Goal: Information Seeking & Learning: Learn about a topic

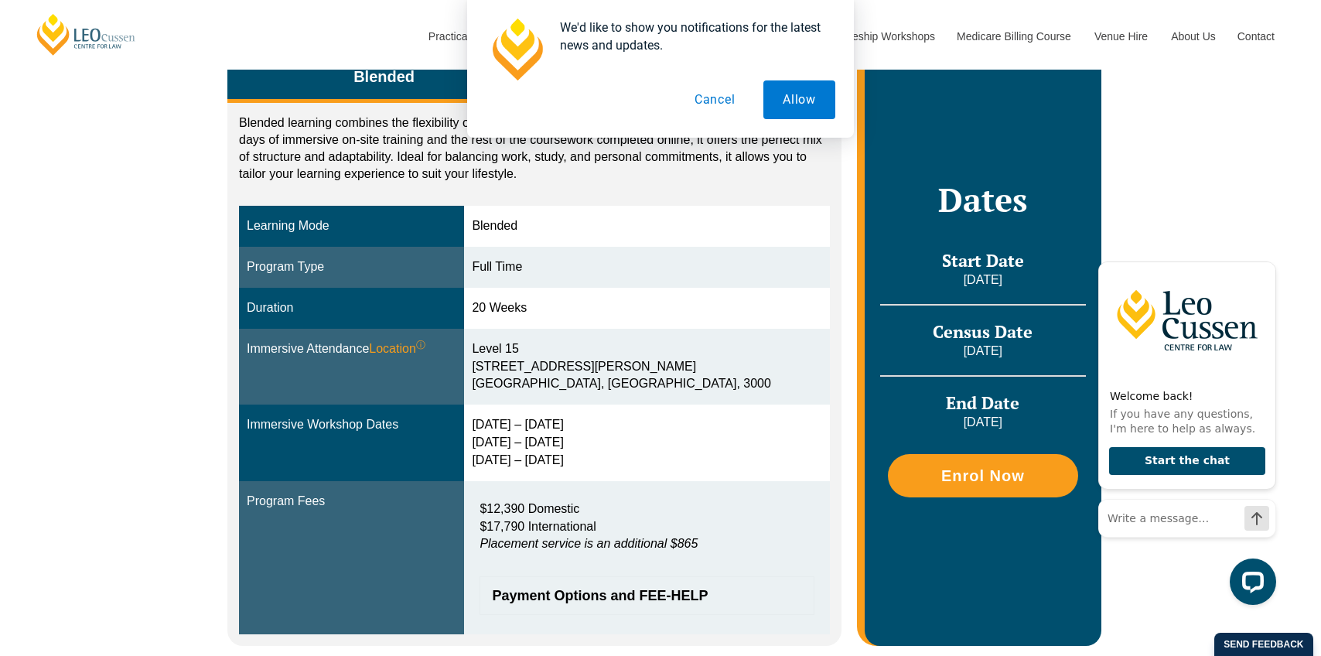
scroll to position [320, 0]
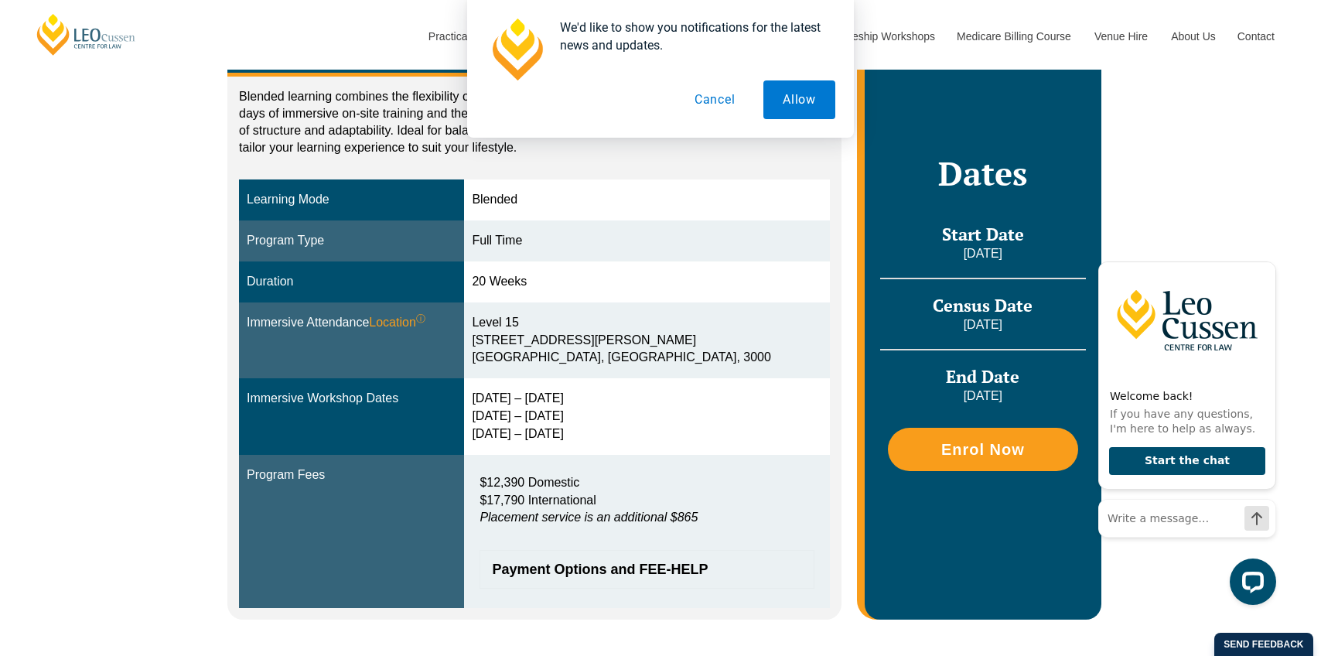
click at [712, 103] on button "Cancel" at bounding box center [715, 99] width 80 height 39
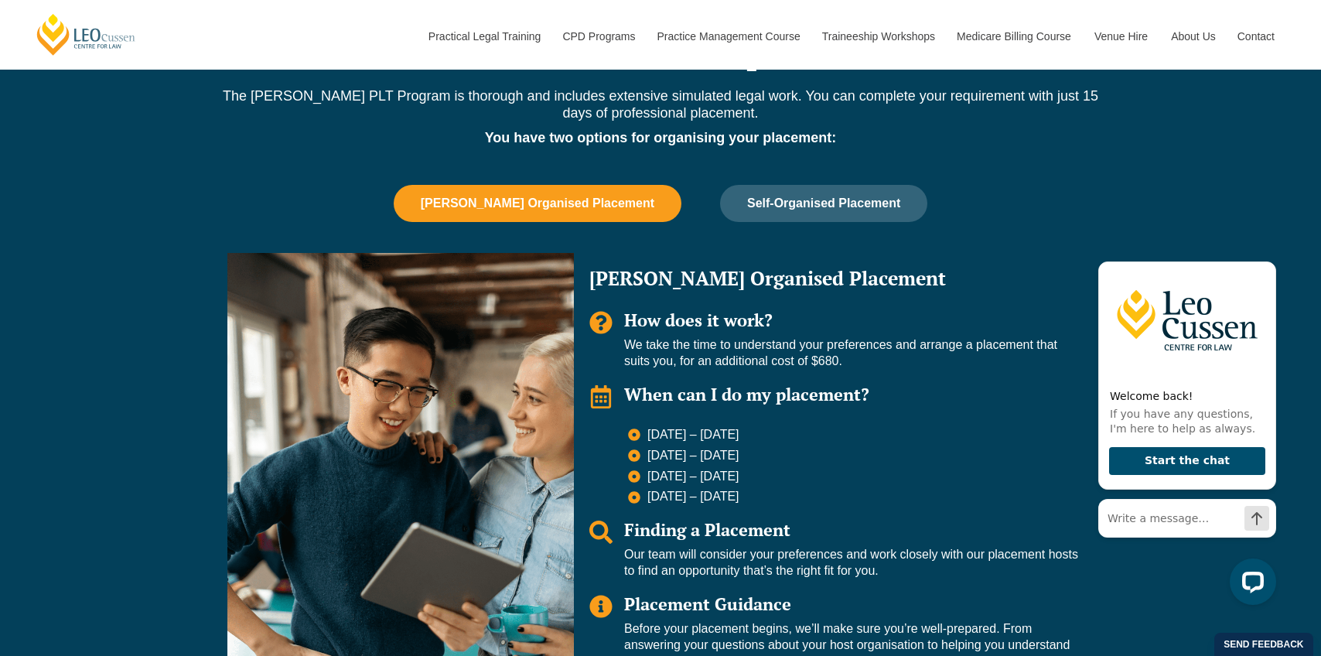
scroll to position [1001, 0]
drag, startPoint x: 629, startPoint y: 429, endPoint x: 791, endPoint y: 423, distance: 161.8
click at [791, 415] on div "Leo Organised Placement How does it work? We take the time to understand your p…" at bounding box center [834, 476] width 520 height 448
click at [747, 443] on li "6 July – 24 July 2026" at bounding box center [853, 435] width 450 height 19
drag, startPoint x: 762, startPoint y: 435, endPoint x: 644, endPoint y: 437, distance: 117.6
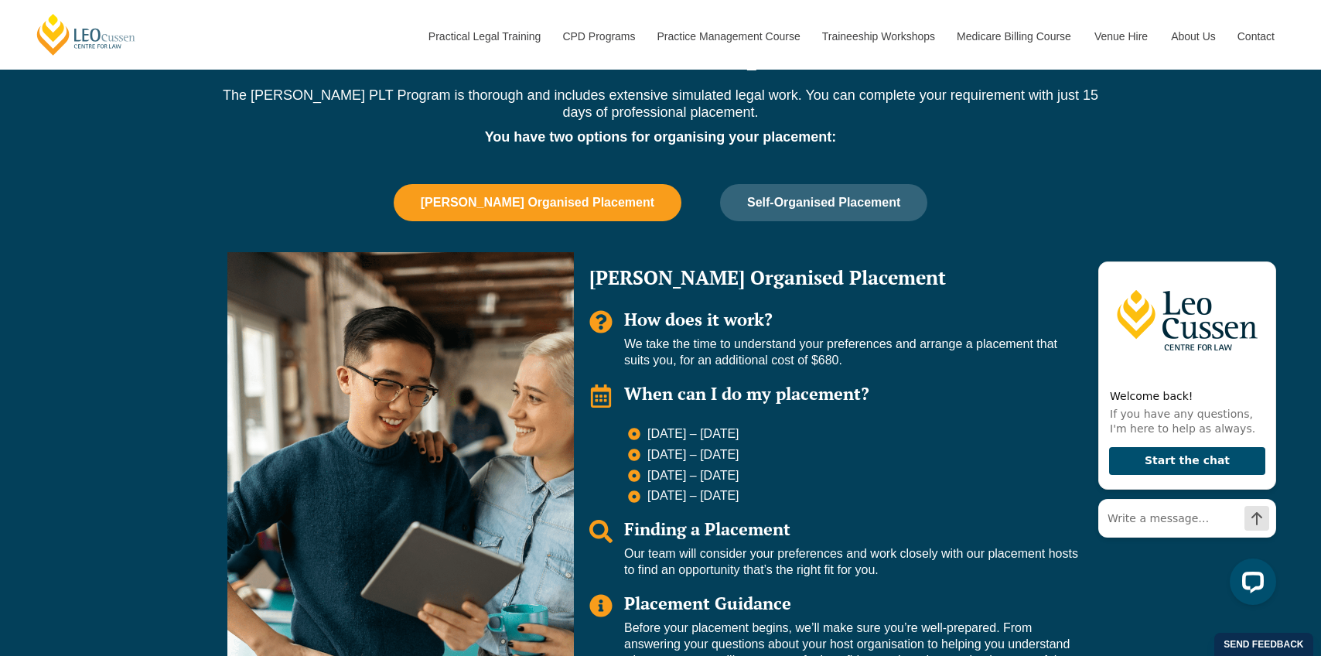
click at [644, 437] on span "6 July – 24 July 2026" at bounding box center [692, 434] width 96 height 16
click at [676, 436] on span "6 July – 24 July 2026" at bounding box center [692, 434] width 96 height 16
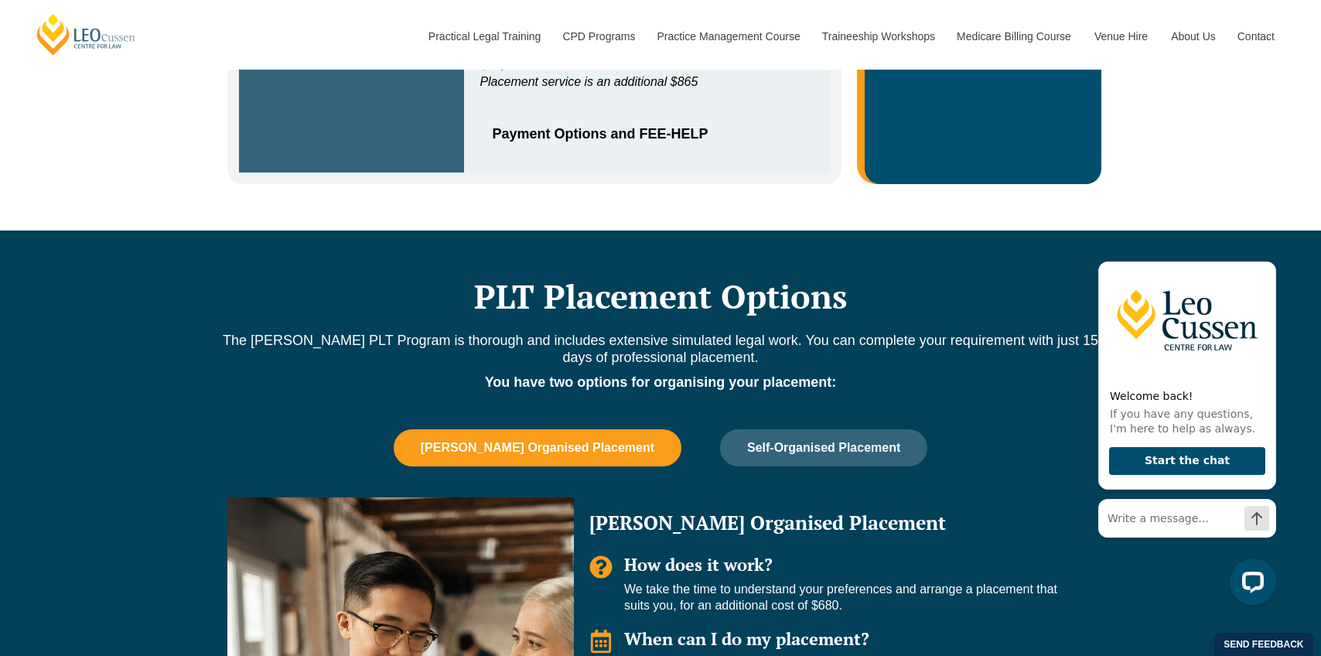
scroll to position [772, 0]
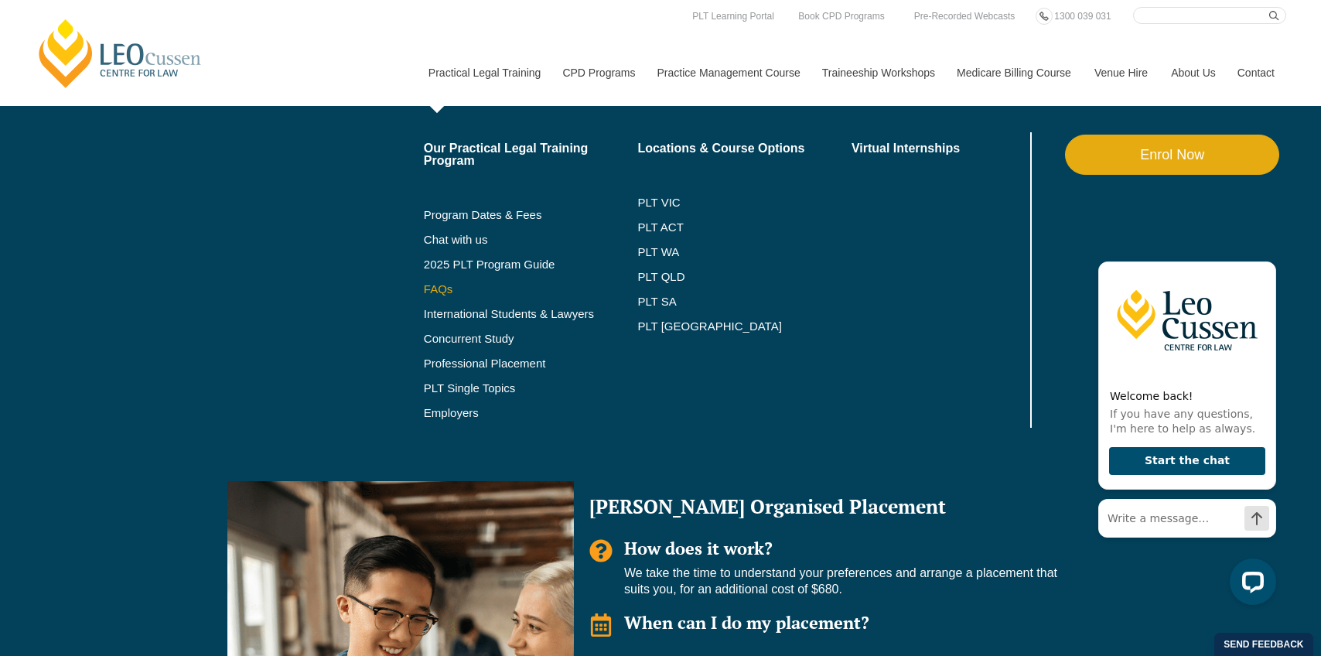
click at [424, 286] on link "FAQs" at bounding box center [531, 289] width 214 height 12
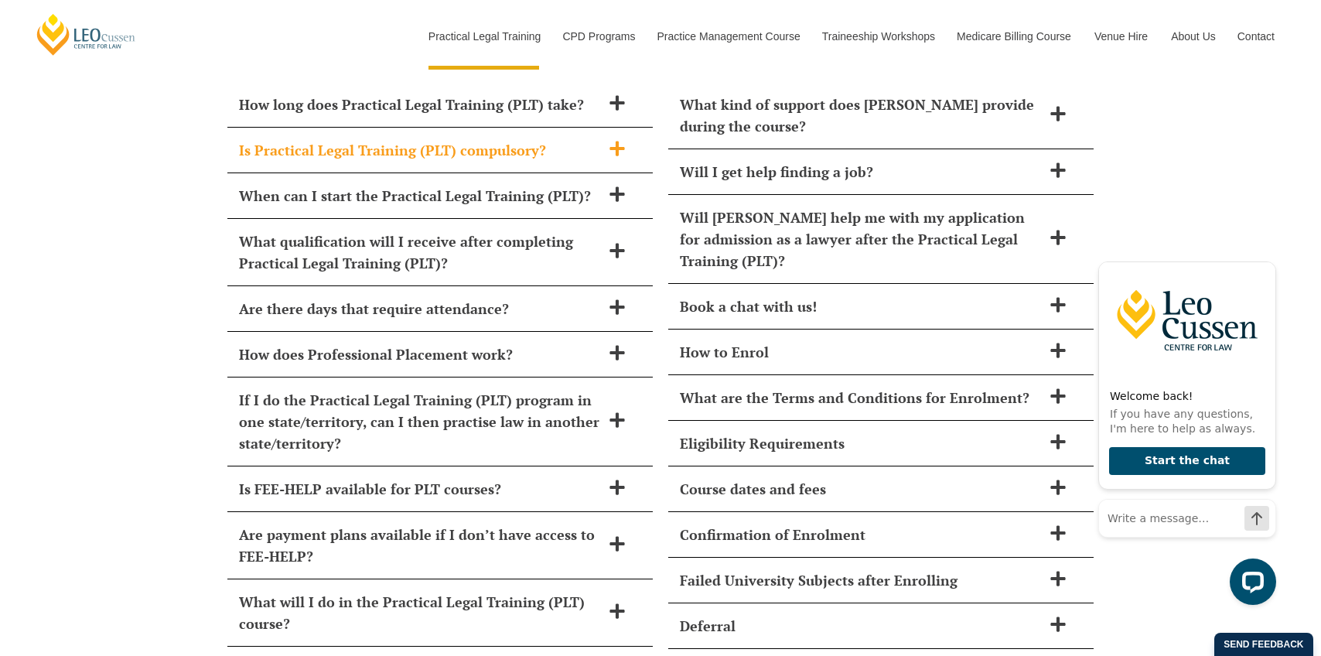
scroll to position [6383, 0]
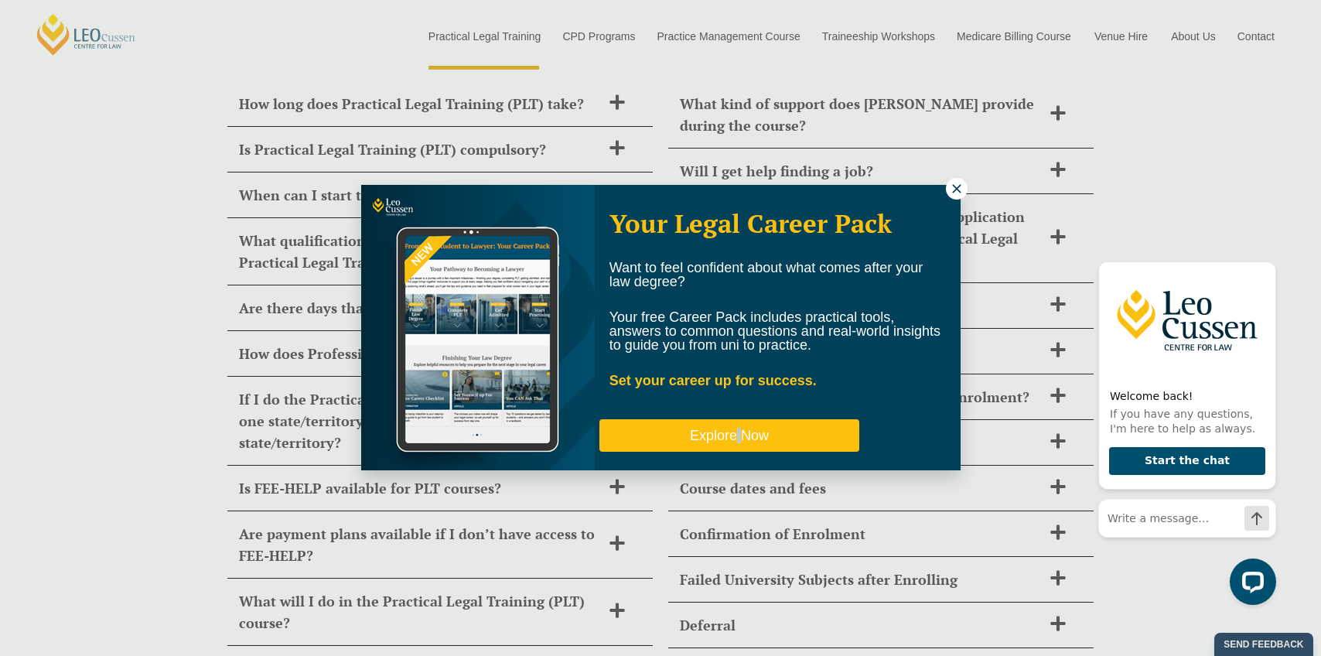
click at [723, 440] on button "Explore Now" at bounding box center [730, 435] width 260 height 32
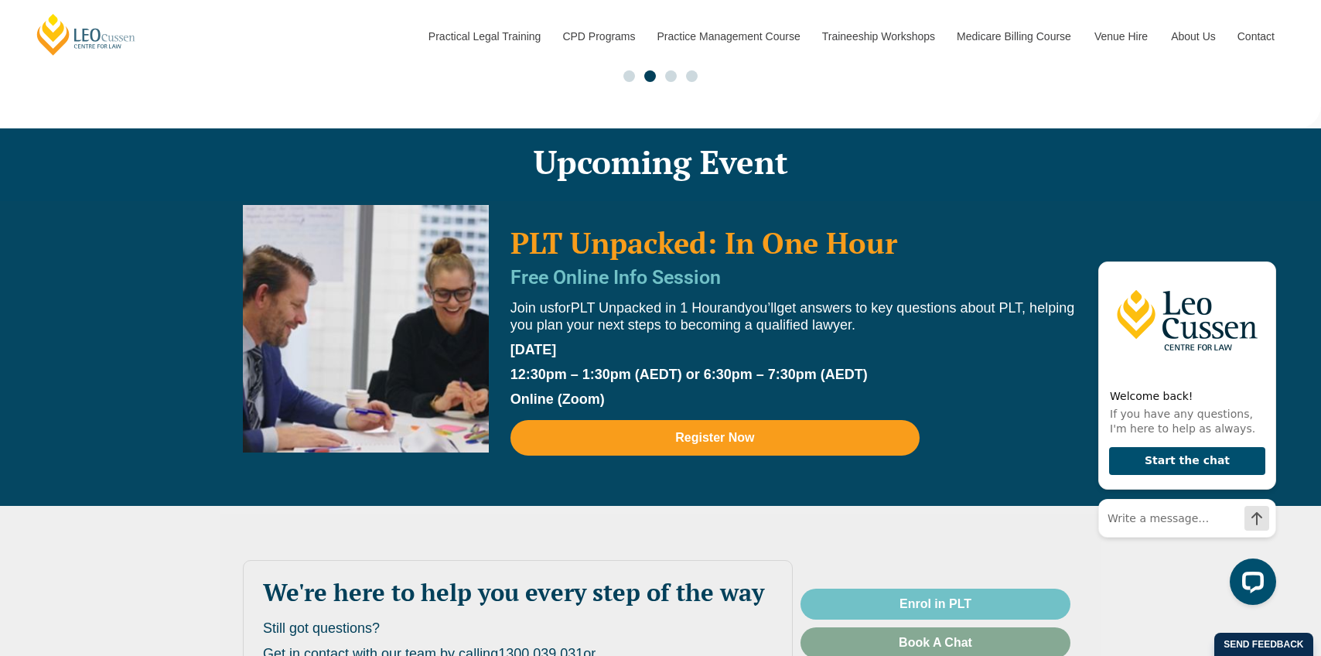
scroll to position [3269, 0]
